Goal: Task Accomplishment & Management: Manage account settings

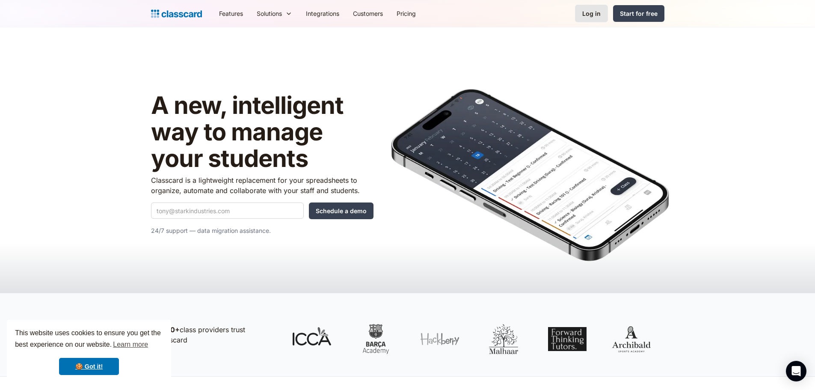
click at [595, 6] on link "Log in" at bounding box center [591, 14] width 33 height 18
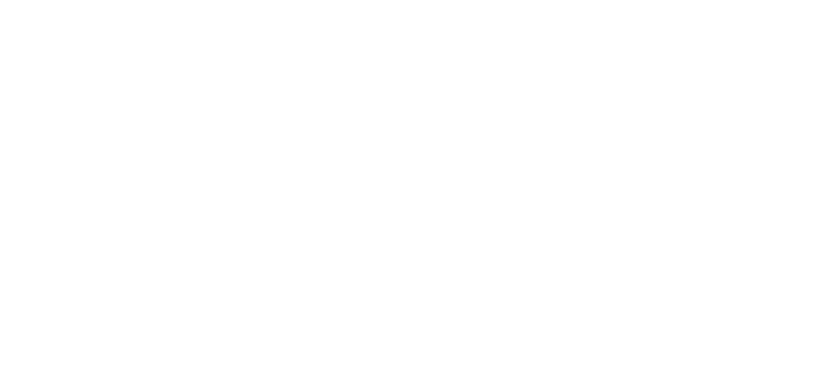
click at [0, 0] on html at bounding box center [0, 0] width 0 height 0
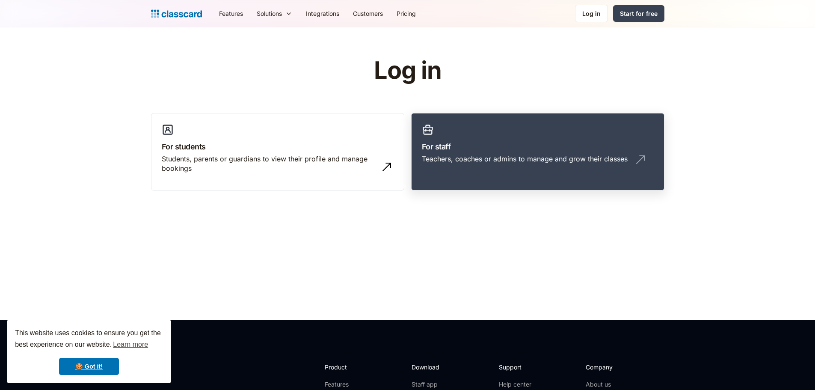
drag, startPoint x: 475, startPoint y: 162, endPoint x: 464, endPoint y: 166, distance: 12.5
click at [475, 162] on div "Teachers, coaches or admins to manage and grow their classes" at bounding box center [525, 158] width 206 height 9
